Goal: Download file/media

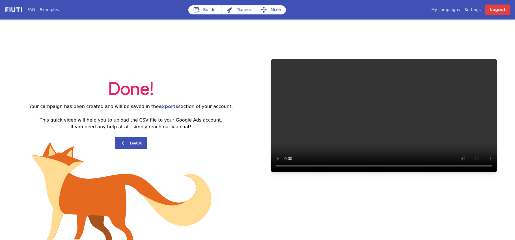
click at [450, 11] on link "My campaigns" at bounding box center [445, 10] width 29 height 6
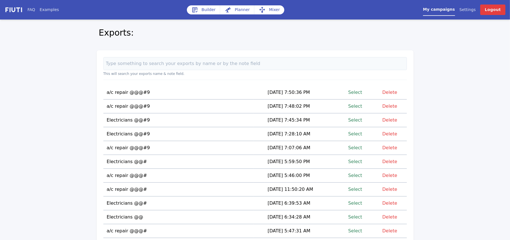
click at [356, 121] on link "Select" at bounding box center [355, 120] width 14 height 8
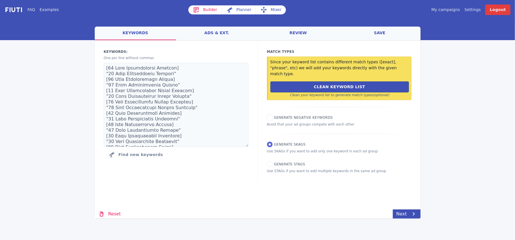
click at [377, 32] on link "save" at bounding box center [379, 34] width 81 height 14
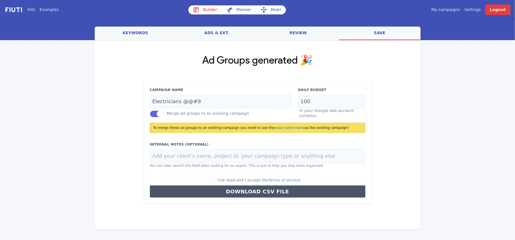
click at [223, 182] on label "I've read and I accept the Terms of service" at bounding box center [255, 180] width 91 height 6
click at [216, 182] on input "I've read and I accept the Terms of service" at bounding box center [213, 181] width 6 height 6
checkbox input "true"
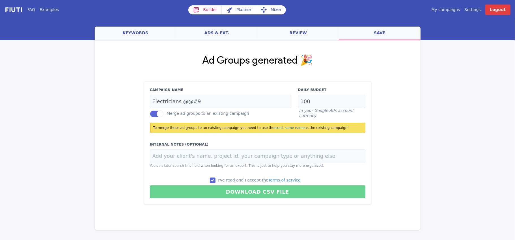
click at [238, 192] on button "Download CSV File" at bounding box center [258, 192] width 216 height 13
